Goal: Book appointment/travel/reservation

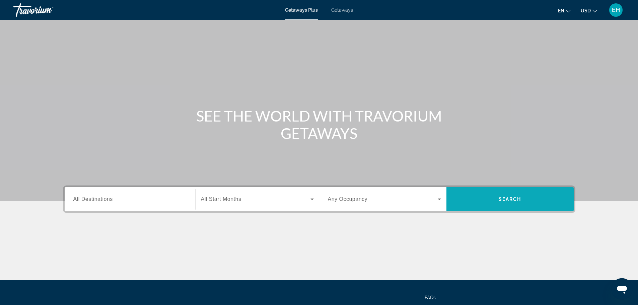
click at [509, 201] on span "Search" at bounding box center [510, 199] width 23 height 5
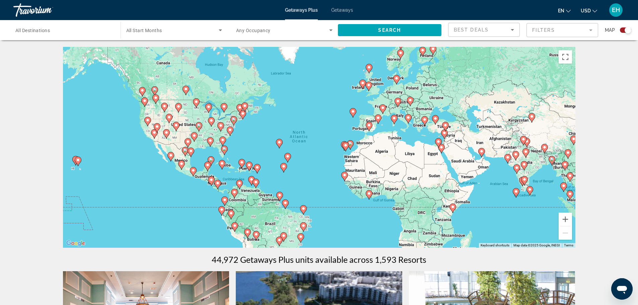
click at [143, 102] on icon "Main content" at bounding box center [144, 102] width 6 height 9
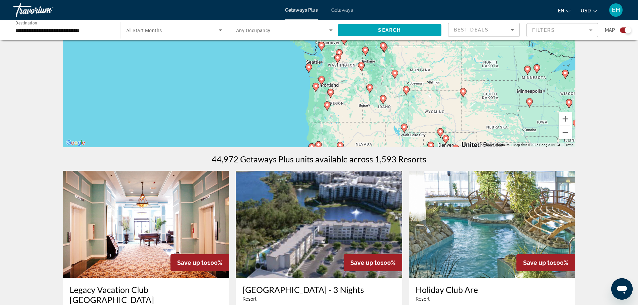
scroll to position [33, 0]
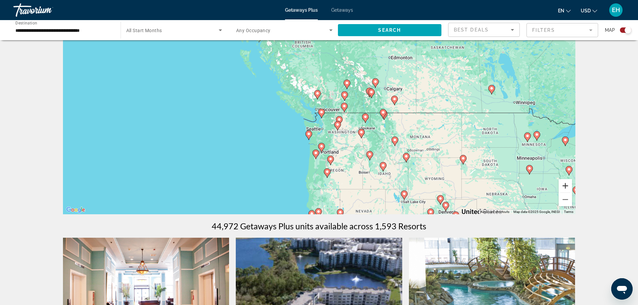
click at [568, 185] on button "Zoom in" at bounding box center [564, 185] width 13 height 13
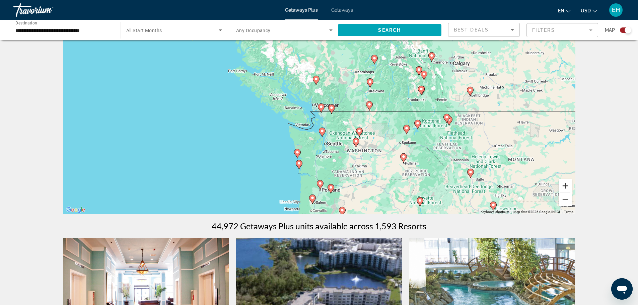
click at [568, 185] on button "Zoom in" at bounding box center [564, 185] width 13 height 13
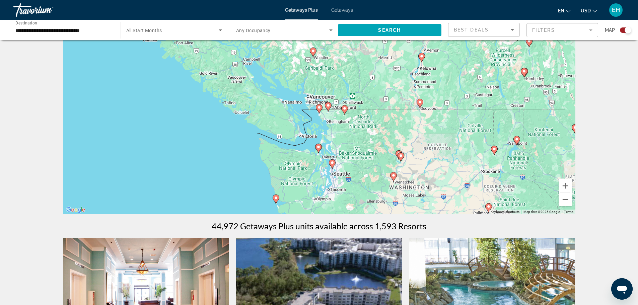
click at [319, 150] on icon "Main content" at bounding box center [318, 148] width 6 height 9
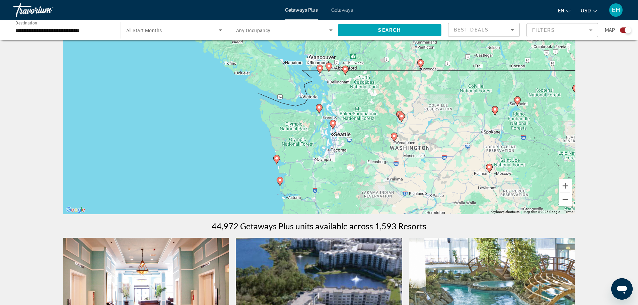
type input "**********"
click at [318, 110] on icon "Main content" at bounding box center [319, 108] width 6 height 9
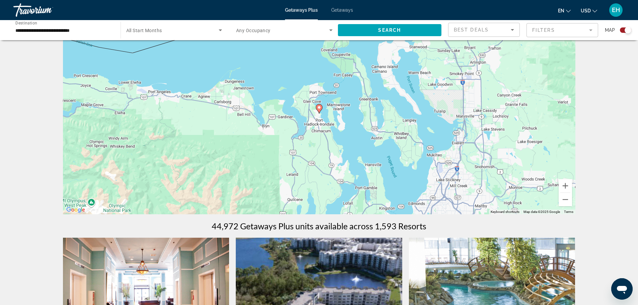
click at [320, 108] on image "Main content" at bounding box center [319, 107] width 4 height 4
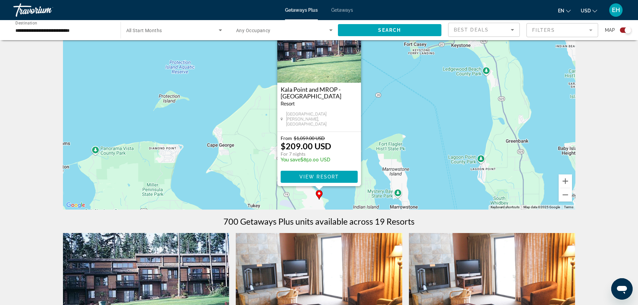
scroll to position [0, 0]
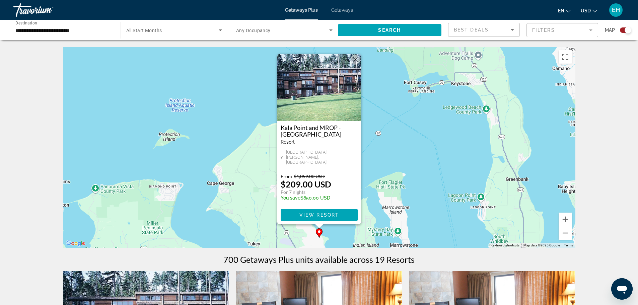
click at [565, 234] on button "Zoom out" at bounding box center [564, 232] width 13 height 13
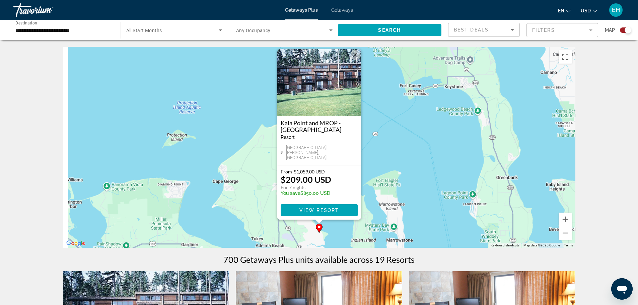
click at [565, 234] on button "Zoom out" at bounding box center [564, 232] width 13 height 13
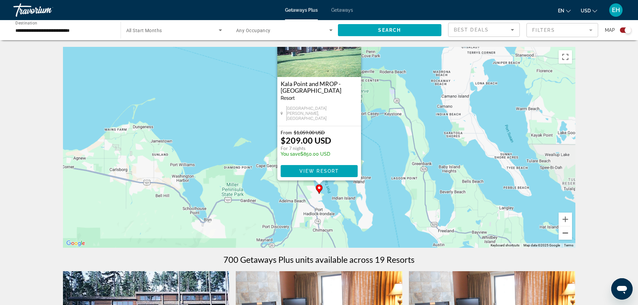
click at [565, 234] on button "Zoom out" at bounding box center [564, 232] width 13 height 13
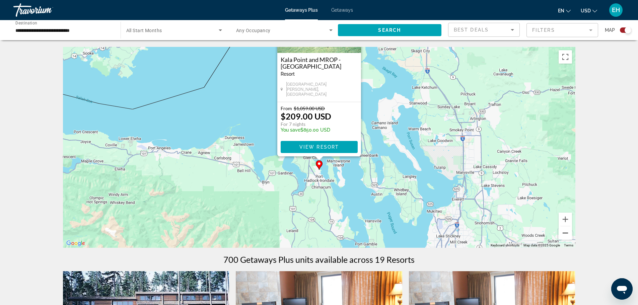
click at [565, 234] on button "Zoom out" at bounding box center [564, 232] width 13 height 13
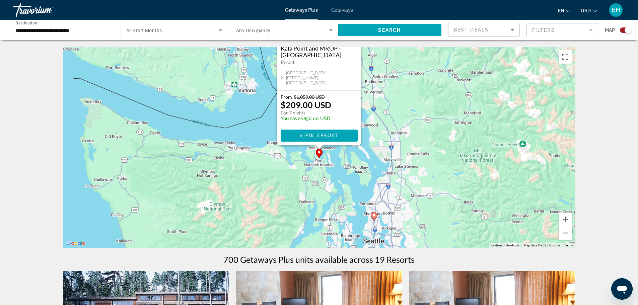
click at [565, 234] on button "Zoom out" at bounding box center [564, 232] width 13 height 13
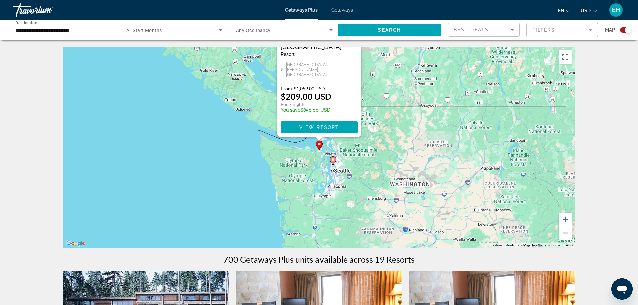
click at [565, 234] on button "Zoom out" at bounding box center [564, 232] width 13 height 13
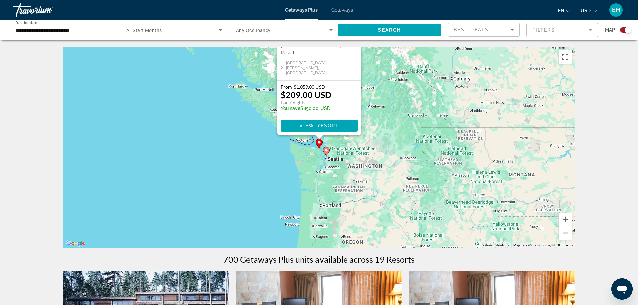
click at [565, 234] on button "Zoom out" at bounding box center [564, 232] width 13 height 13
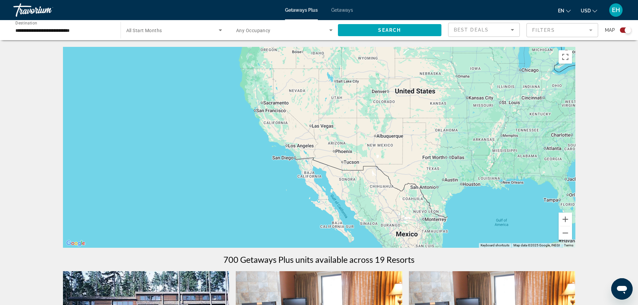
drag, startPoint x: 434, startPoint y: 219, endPoint x: 367, endPoint y: 73, distance: 160.7
click at [367, 73] on div "To activate drag with keyboard, press Alt + Enter. Once in keyboard drag state,…" at bounding box center [319, 147] width 512 height 201
click at [383, 103] on div "To activate drag with keyboard, press Alt + Enter. Once in keyboard drag state,…" at bounding box center [319, 147] width 512 height 201
click at [563, 220] on button "Zoom in" at bounding box center [564, 219] width 13 height 13
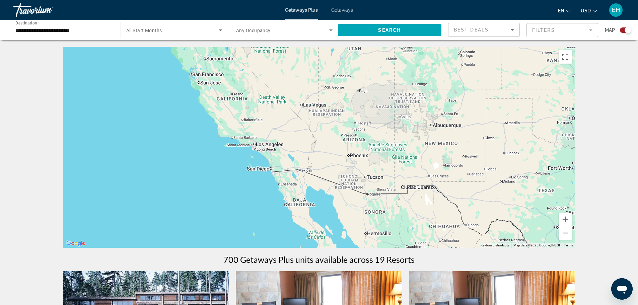
click at [86, 32] on input "**********" at bounding box center [63, 30] width 96 height 8
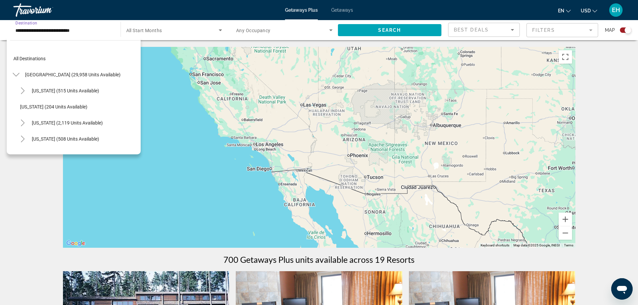
scroll to position [554, 0]
